Goal: Entertainment & Leisure: Consume media (video, audio)

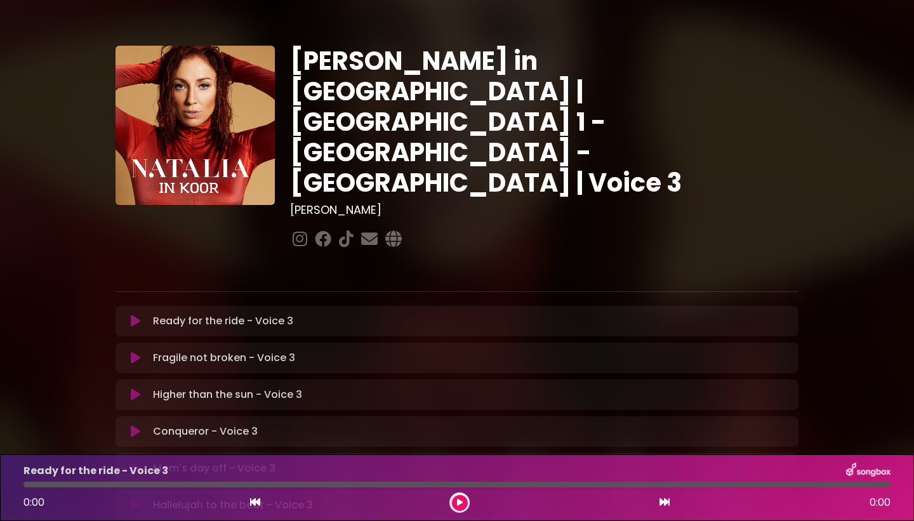
click at [133, 315] on icon at bounding box center [136, 321] width 10 height 13
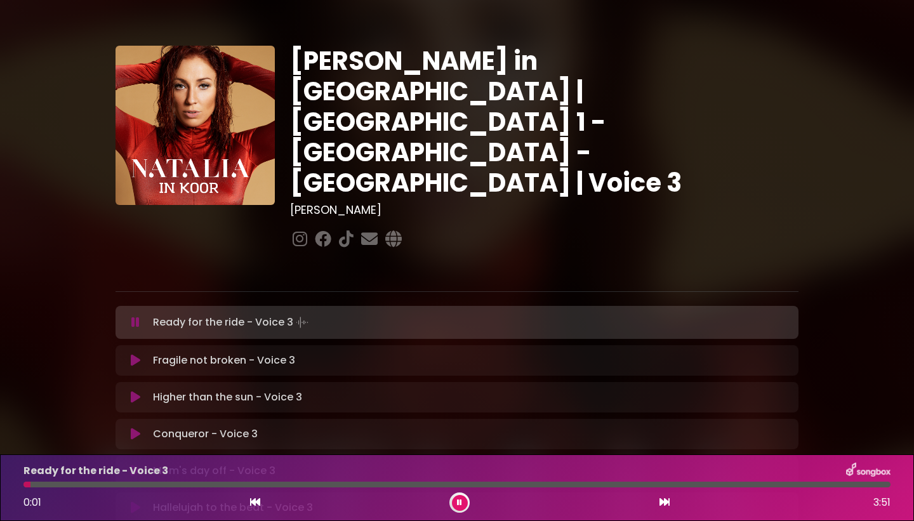
click at [133, 316] on icon at bounding box center [135, 322] width 8 height 13
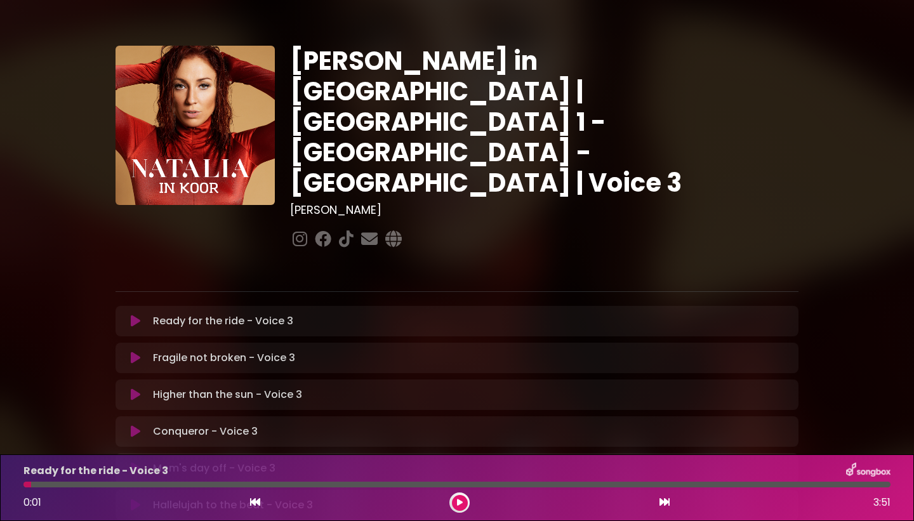
click at [135, 315] on icon at bounding box center [136, 321] width 10 height 13
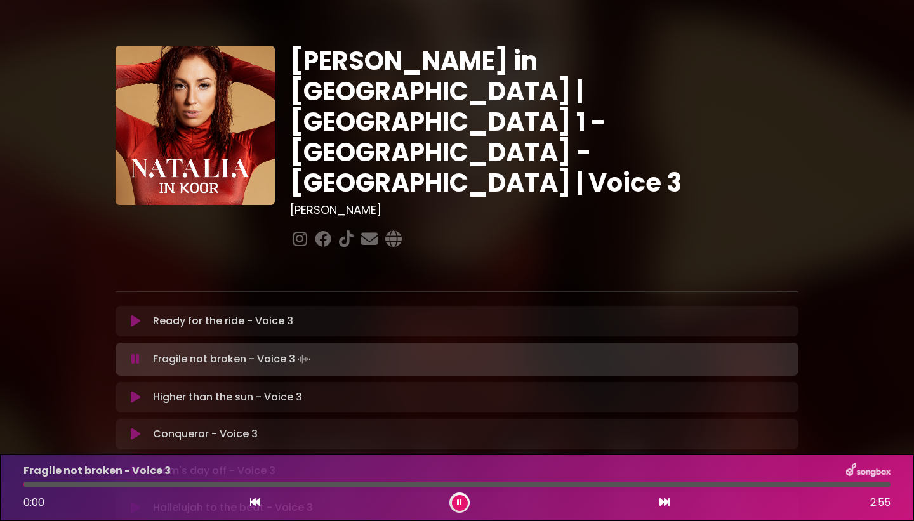
click at [136, 353] on icon at bounding box center [135, 359] width 8 height 13
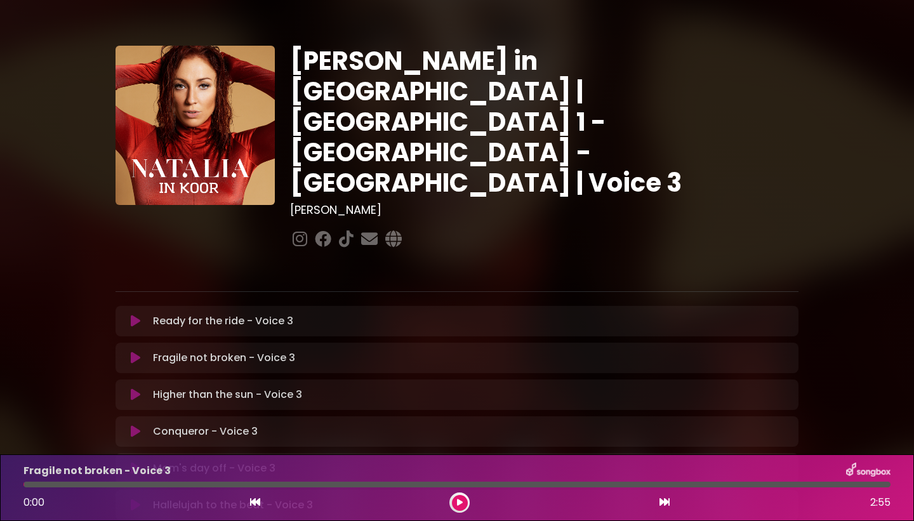
click at [136, 352] on icon at bounding box center [136, 358] width 10 height 13
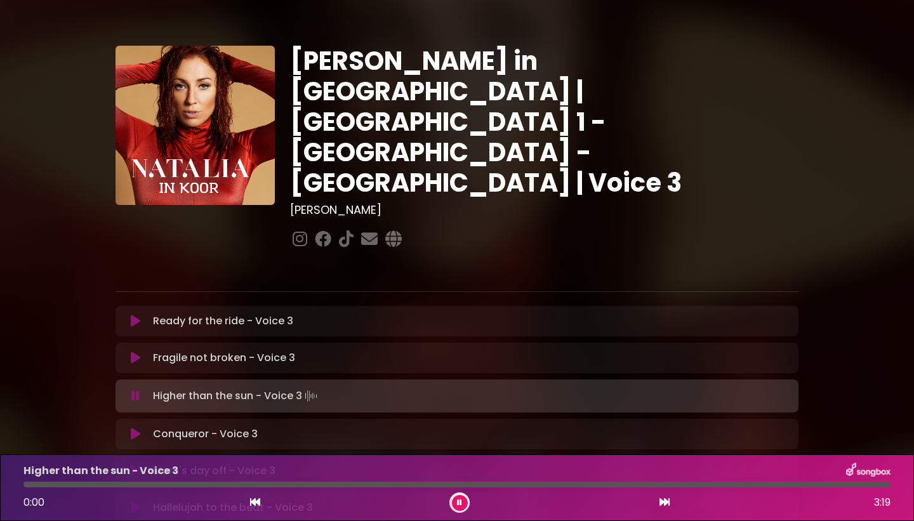
click at [128, 352] on button at bounding box center [135, 358] width 25 height 13
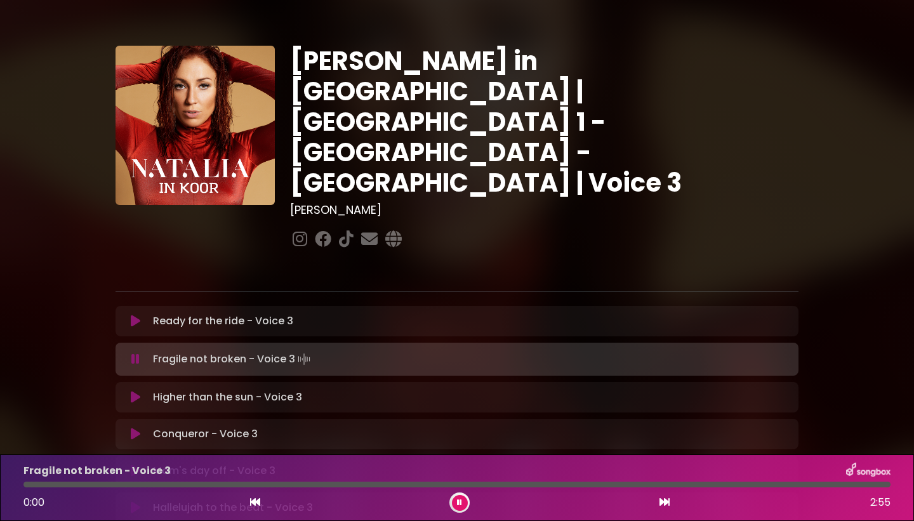
click at [136, 391] on icon at bounding box center [136, 397] width 10 height 13
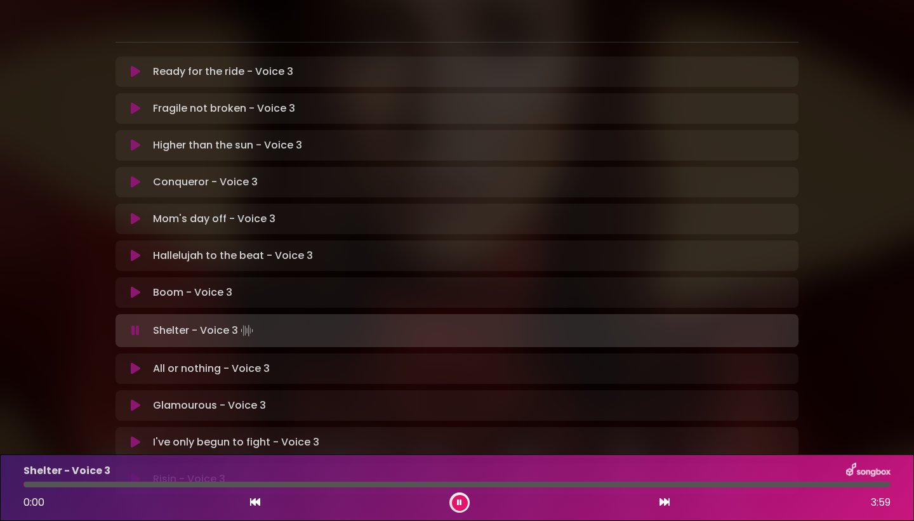
scroll to position [255, 0]
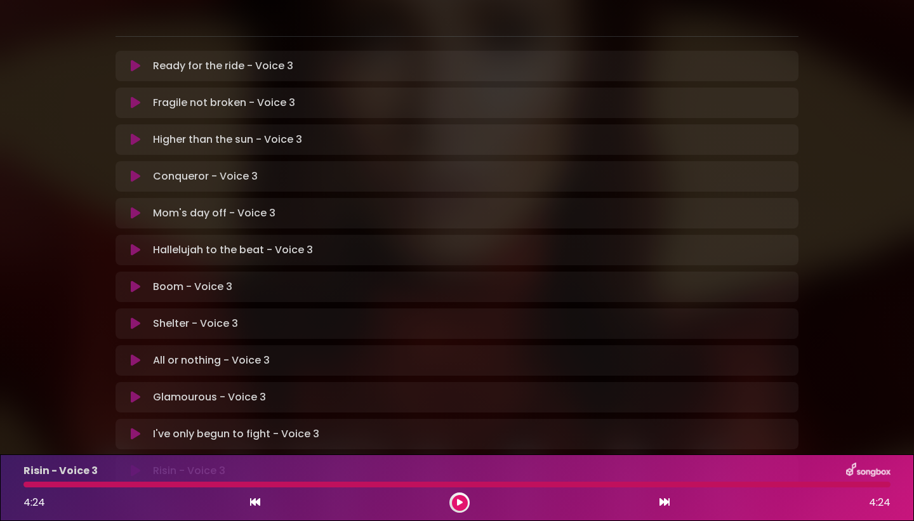
click at [660, 484] on div at bounding box center [456, 485] width 867 height 6
click at [460, 507] on button at bounding box center [460, 503] width 16 height 16
